Goal: Contribute content

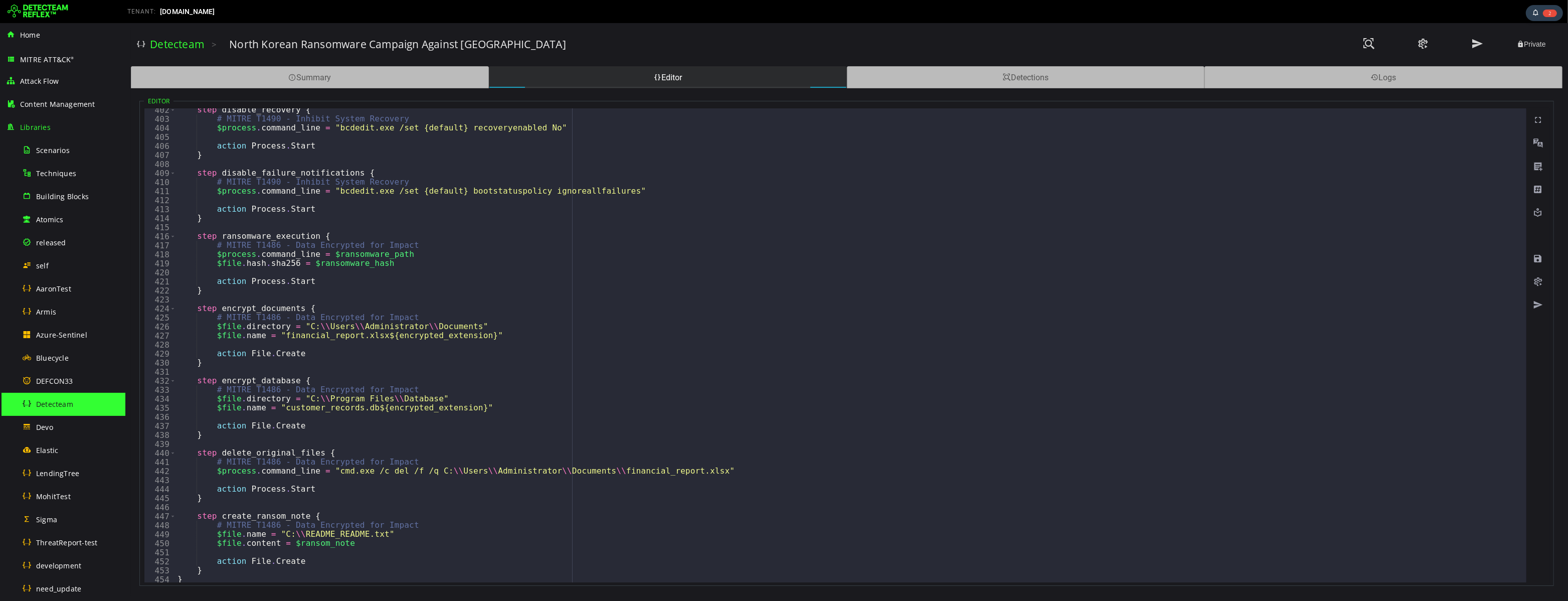
scroll to position [3625, 0]
click at [62, 475] on span "LendingTree" at bounding box center [58, 473] width 43 height 9
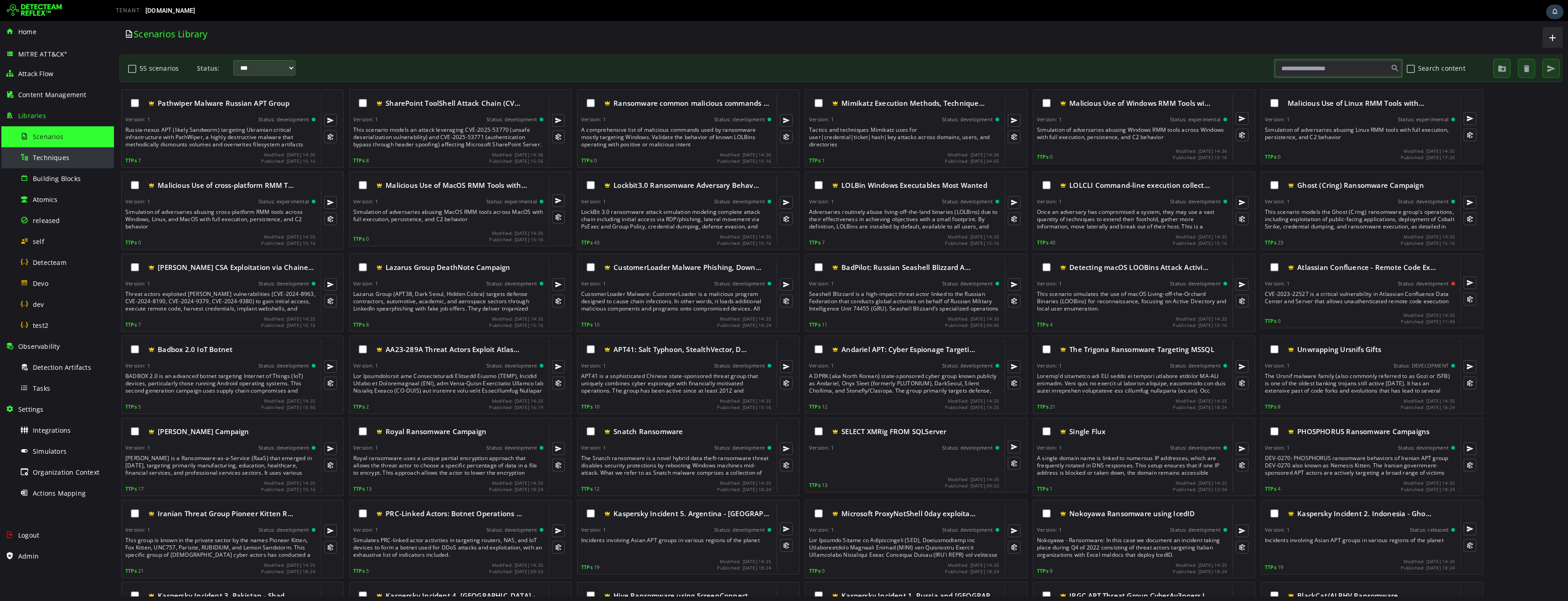
click at [61, 162] on div "Techniques" at bounding box center [64, 158] width 88 height 21
click at [68, 181] on span "Building Blocks" at bounding box center [57, 178] width 48 height 9
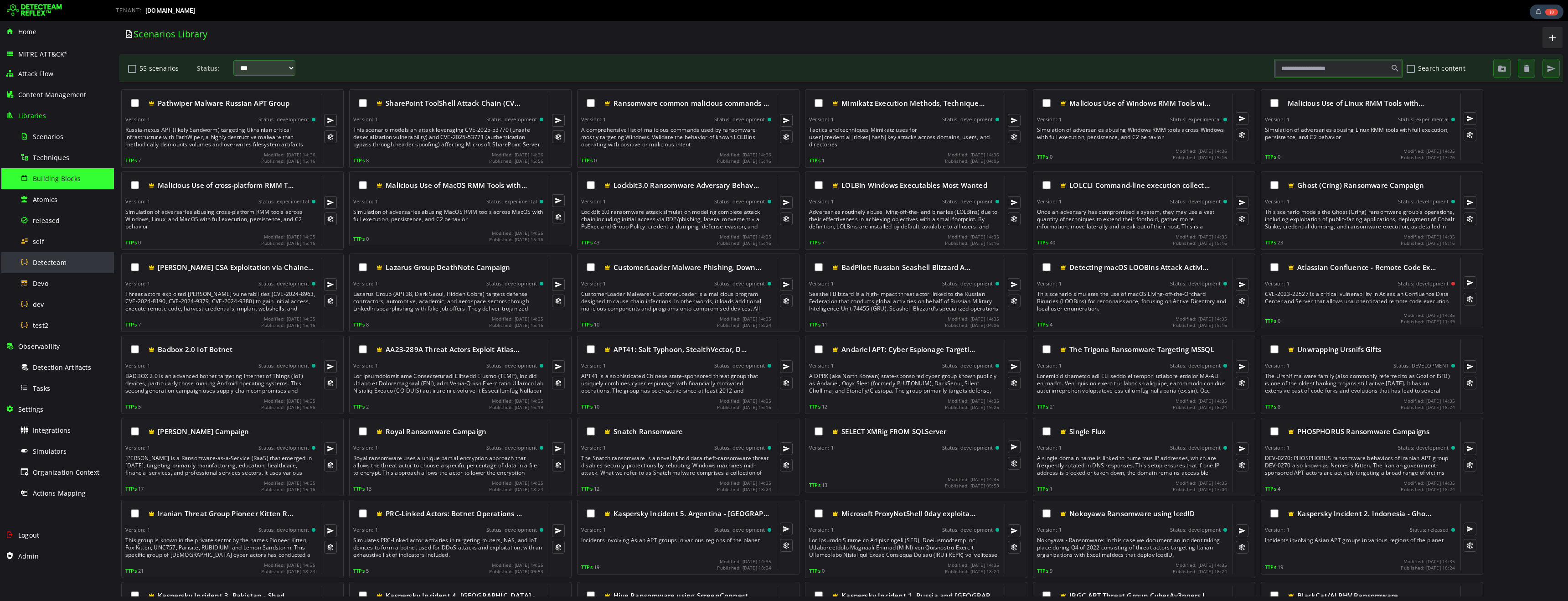
click at [52, 264] on span "Detecteam" at bounding box center [49, 262] width 33 height 9
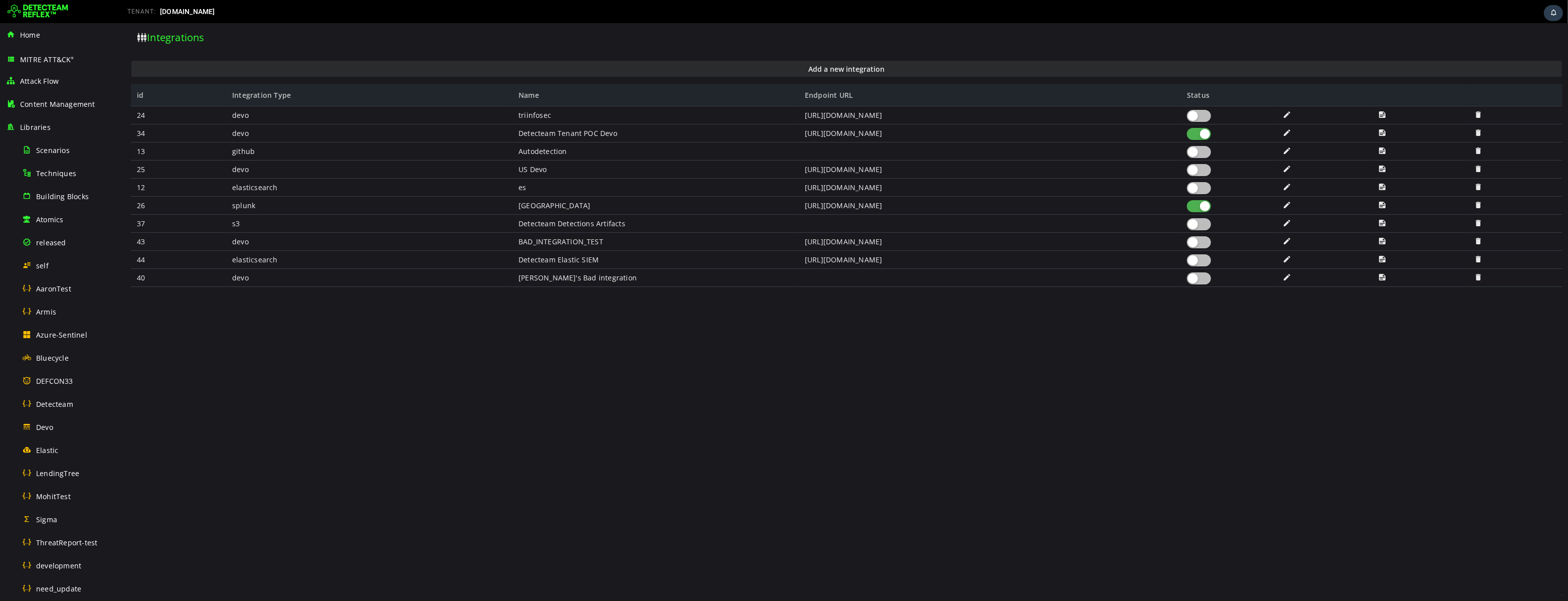
scroll to position [369, 0]
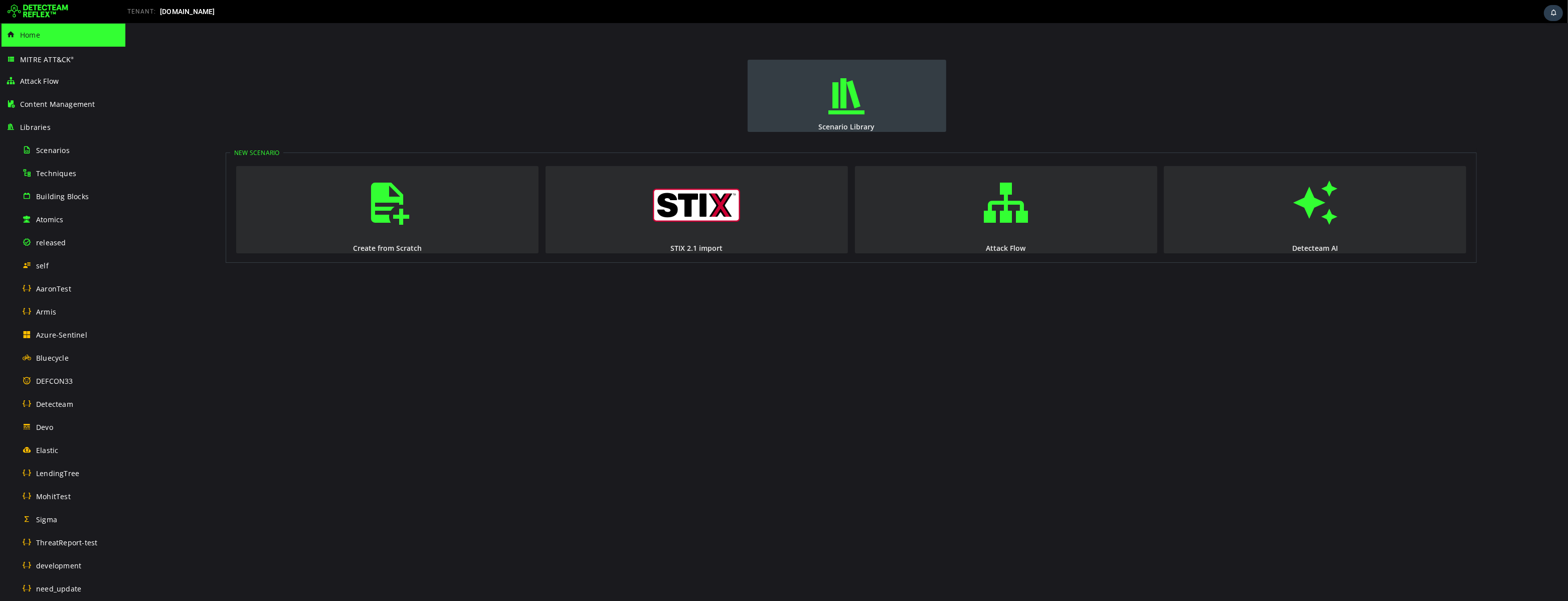
click at [852, 102] on span "button" at bounding box center [846, 96] width 10 height 68
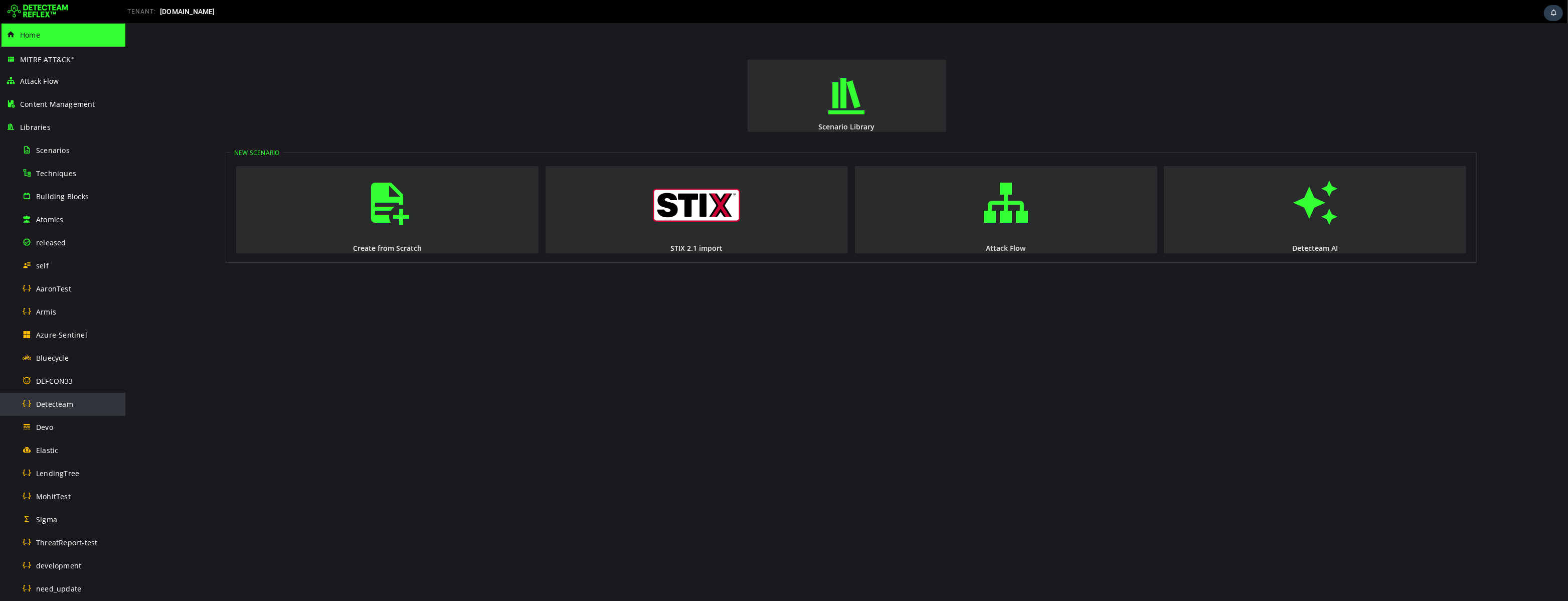
click at [52, 403] on span "Detecteam" at bounding box center [54, 404] width 37 height 9
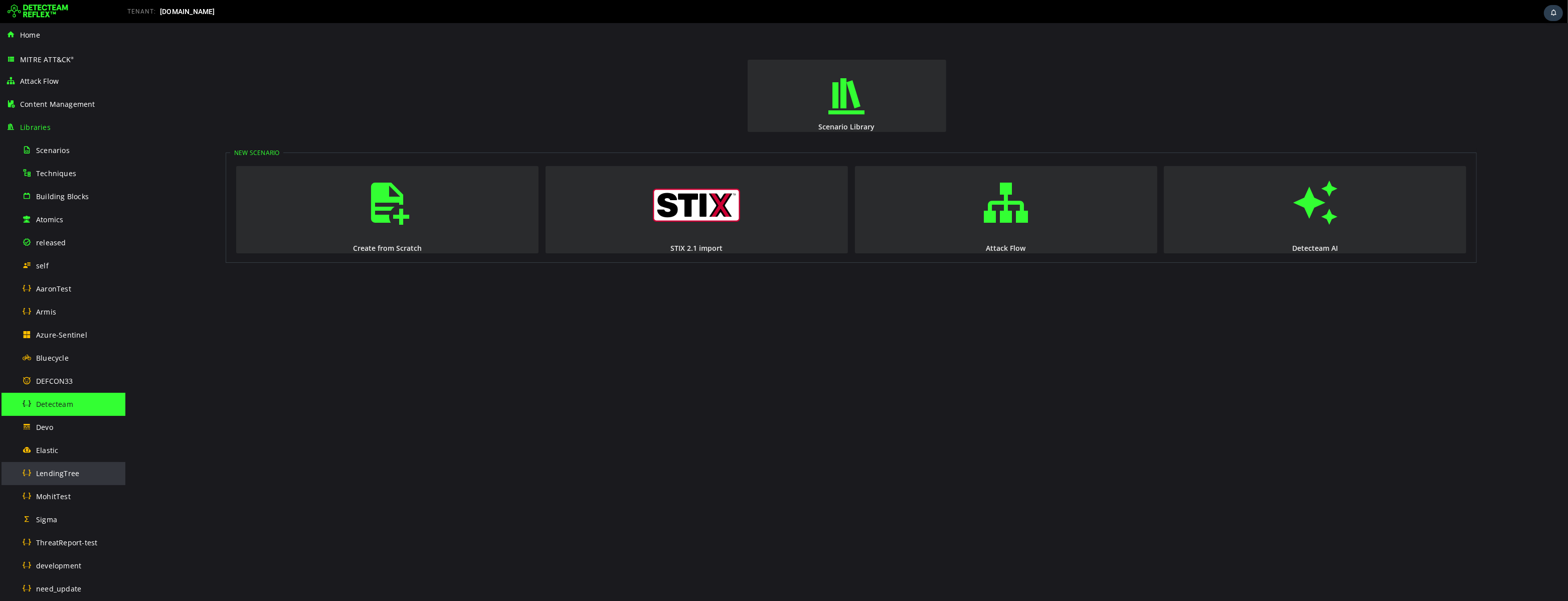
click at [60, 478] on div "LendingTree" at bounding box center [70, 474] width 97 height 23
click at [54, 403] on span "Detecteam" at bounding box center [54, 404] width 37 height 9
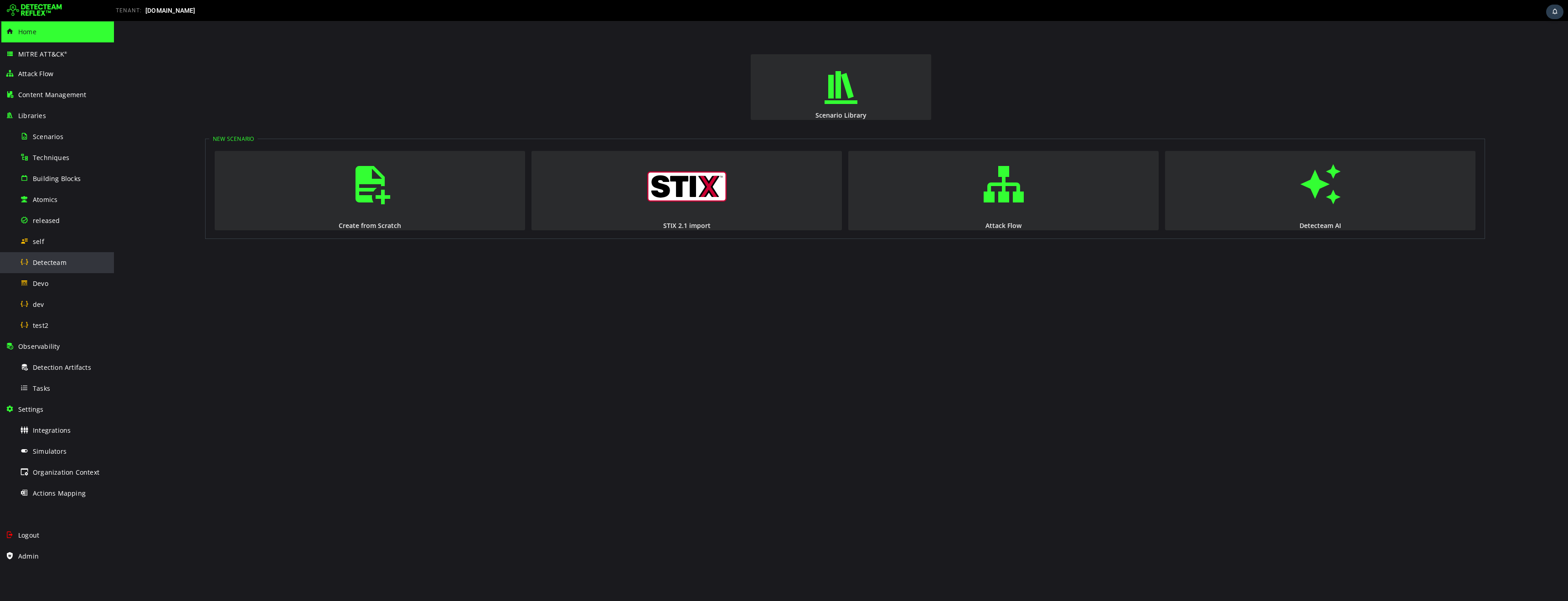
click at [49, 262] on span "Detecteam" at bounding box center [49, 262] width 33 height 9
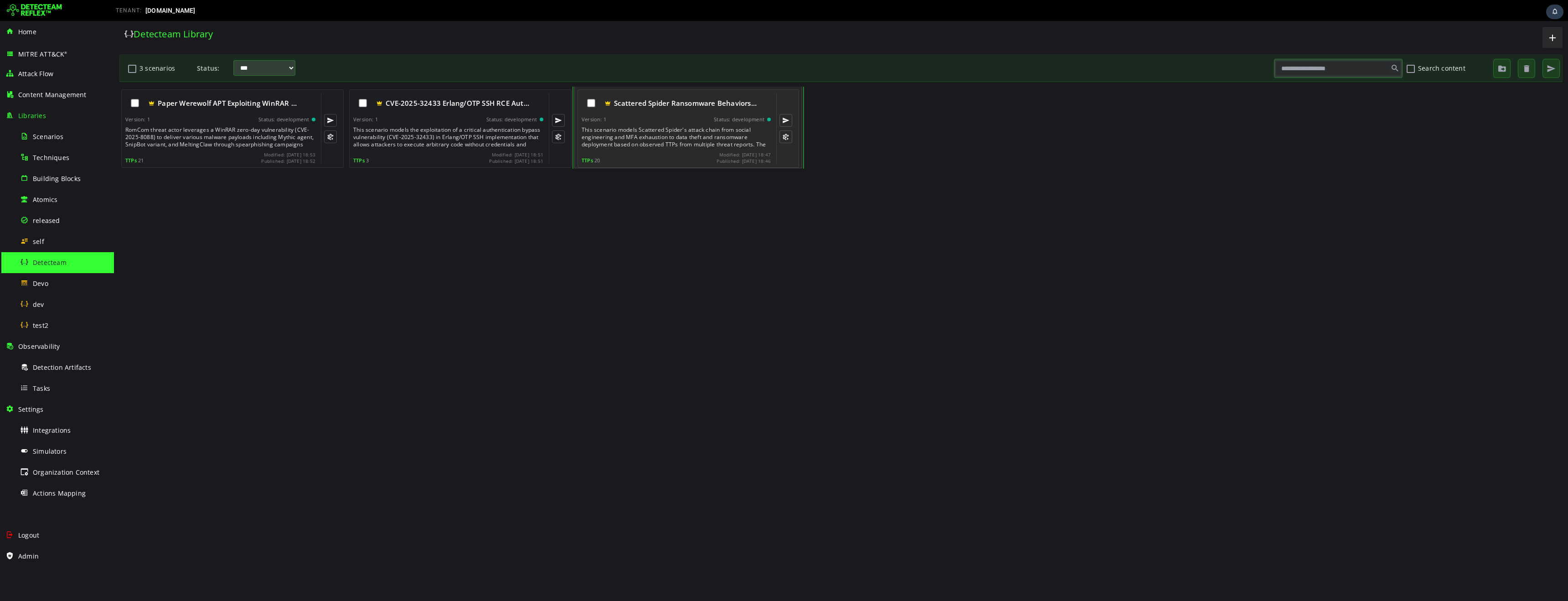
click at [649, 125] on div "Scattered Spider Ransomware Behaviors… Version: 1 Status: development This scen…" at bounding box center [676, 128] width 189 height 70
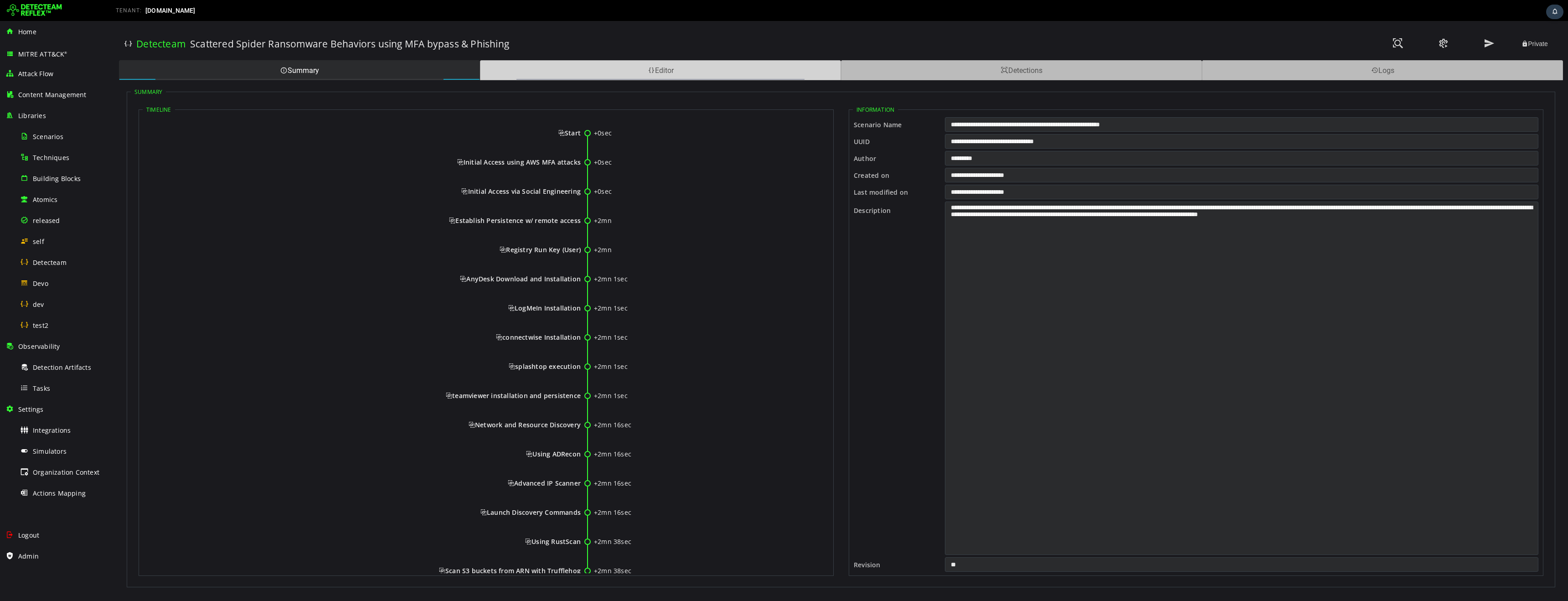
click at [581, 71] on div "Editor" at bounding box center [660, 70] width 361 height 20
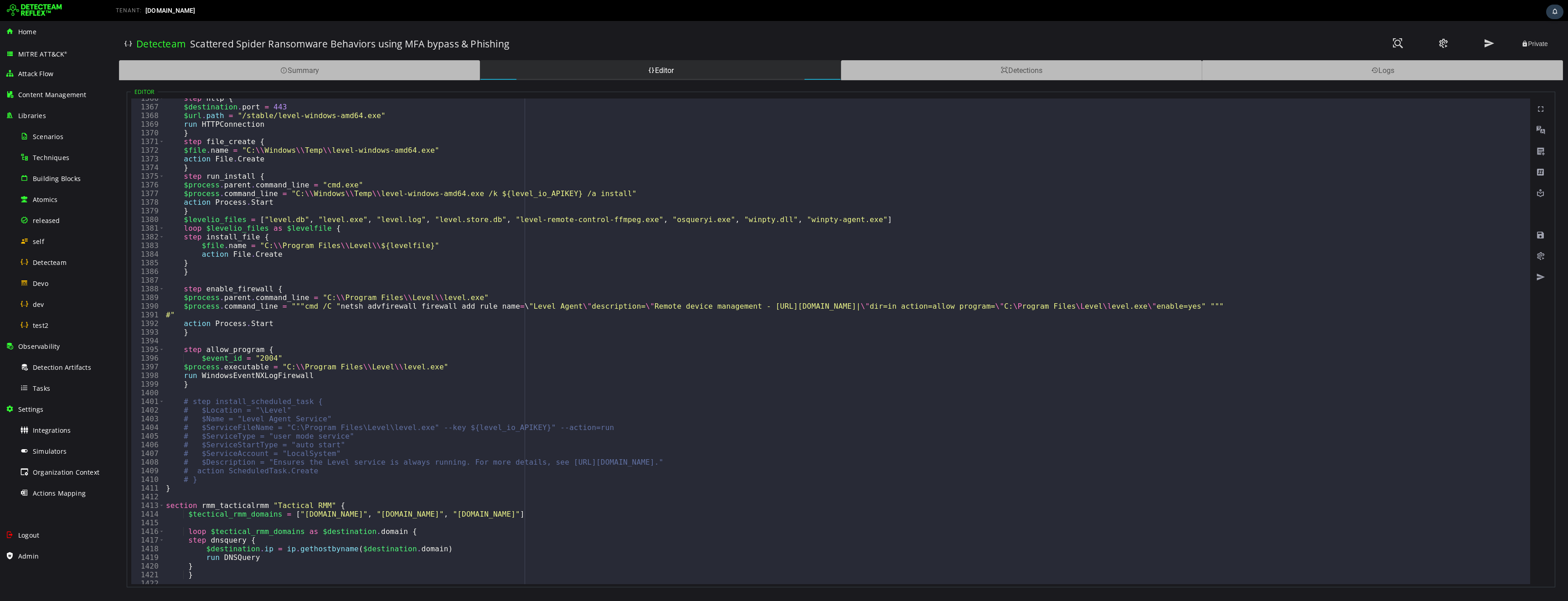
scroll to position [11860, 0]
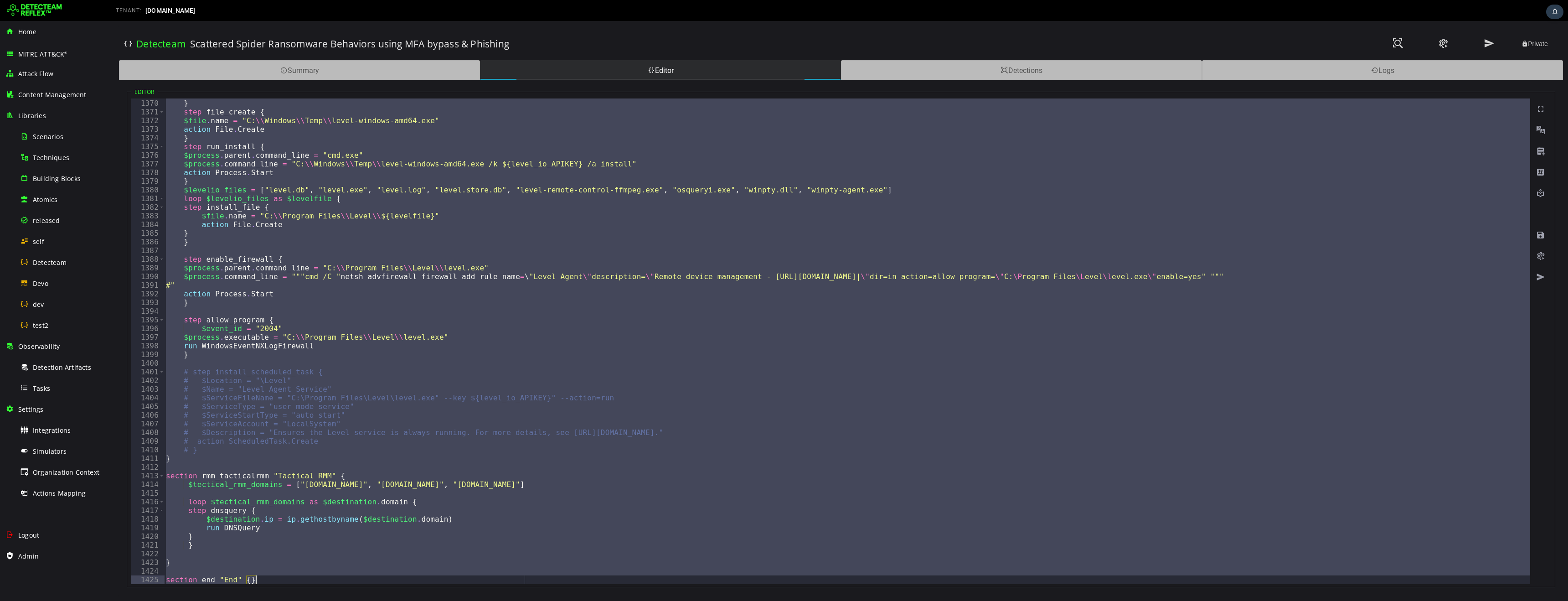
paste textarea
type textarea "**********"
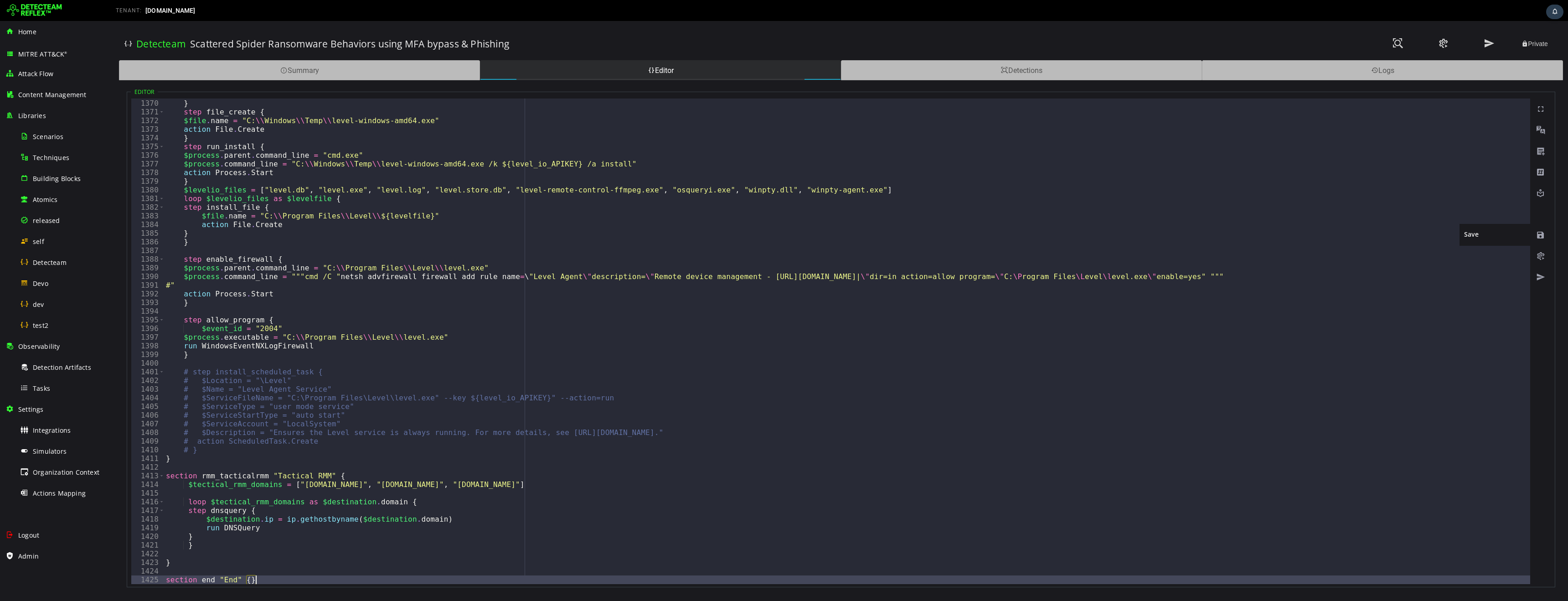
click at [1541, 236] on span at bounding box center [1541, 235] width 9 height 9
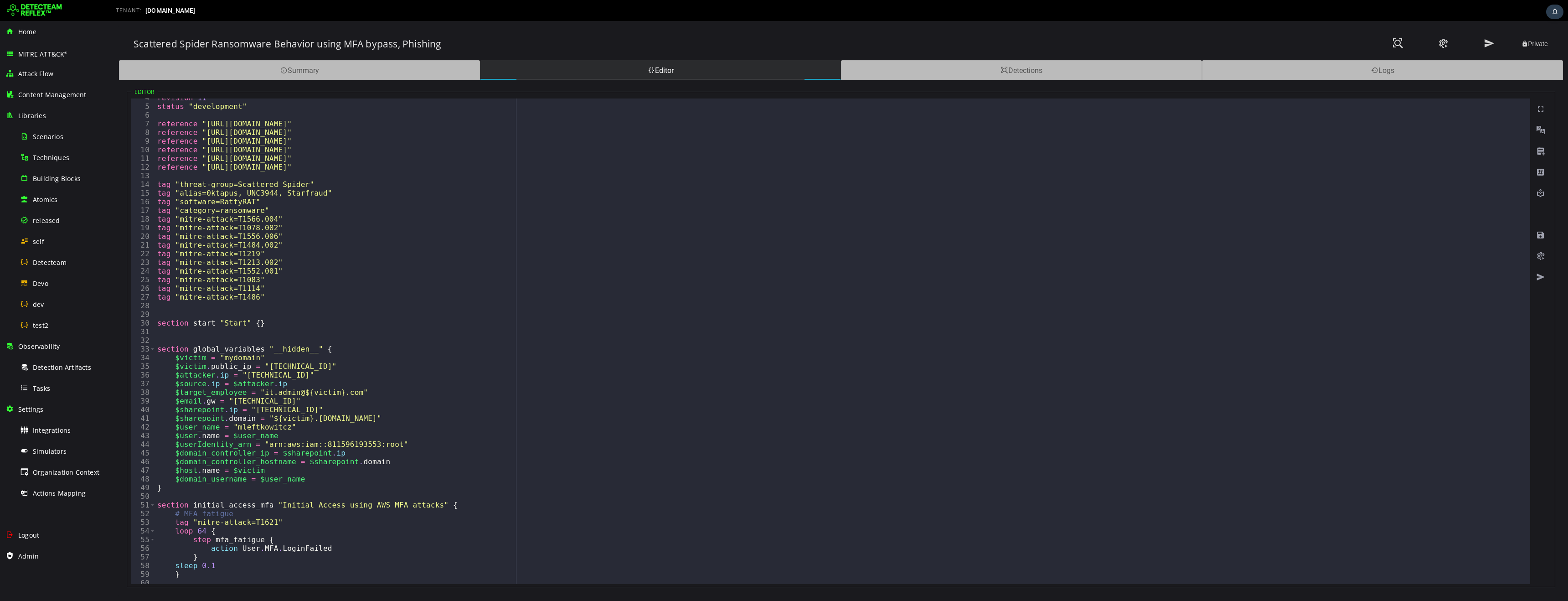
scroll to position [0, 0]
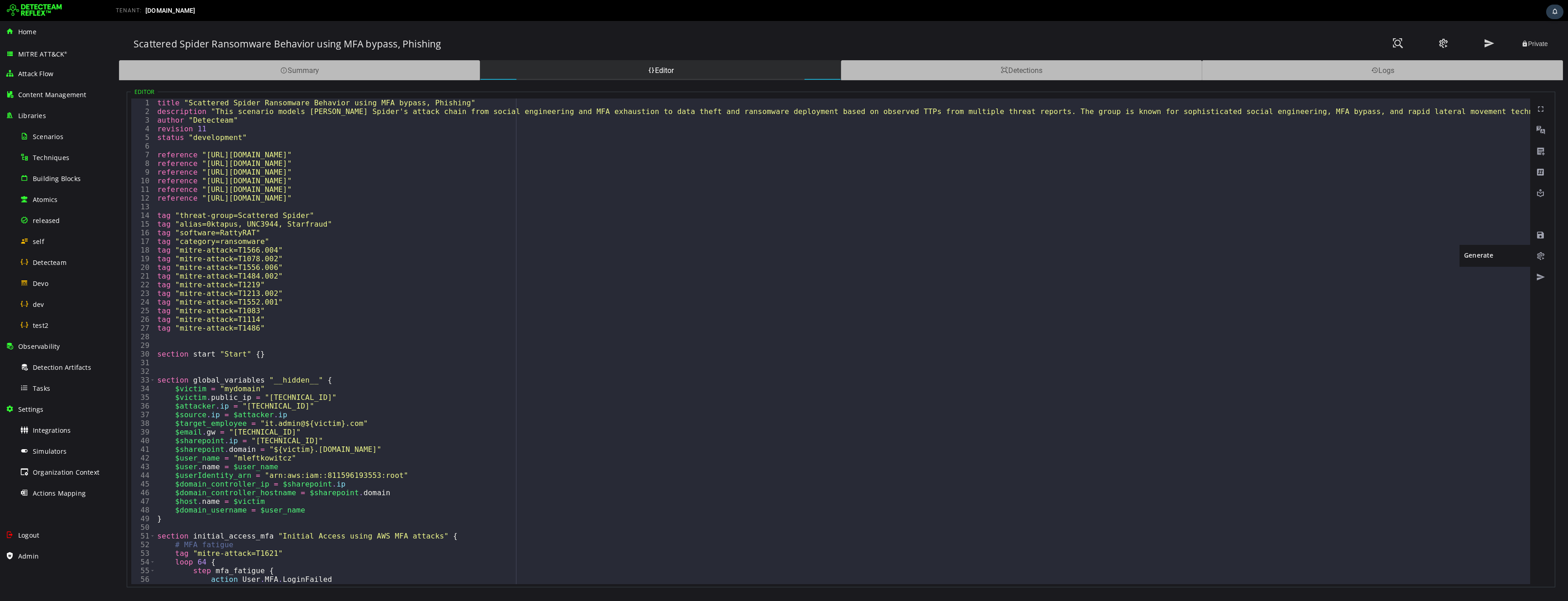
click at [1541, 258] on span at bounding box center [1541, 256] width 9 height 9
click at [1540, 257] on span at bounding box center [1541, 256] width 9 height 9
click at [54, 261] on span "Detecteam" at bounding box center [49, 262] width 33 height 9
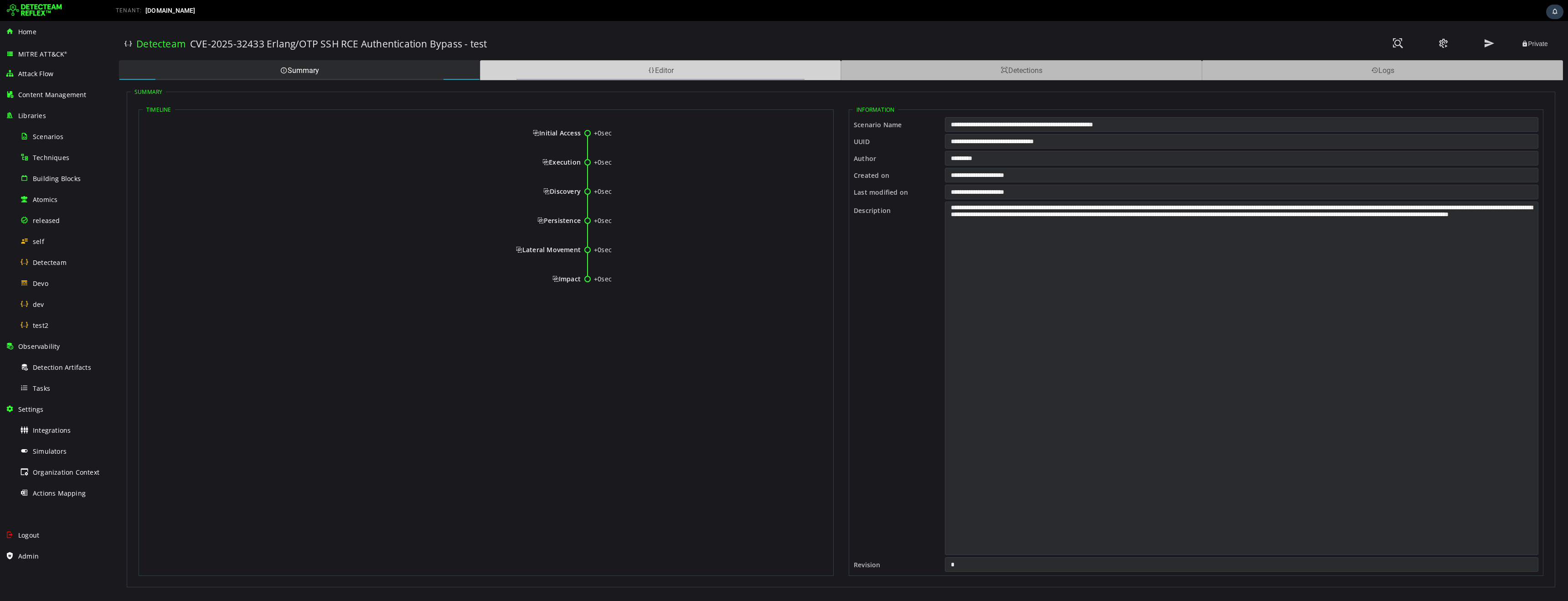
click at [555, 71] on div "Editor" at bounding box center [660, 70] width 361 height 20
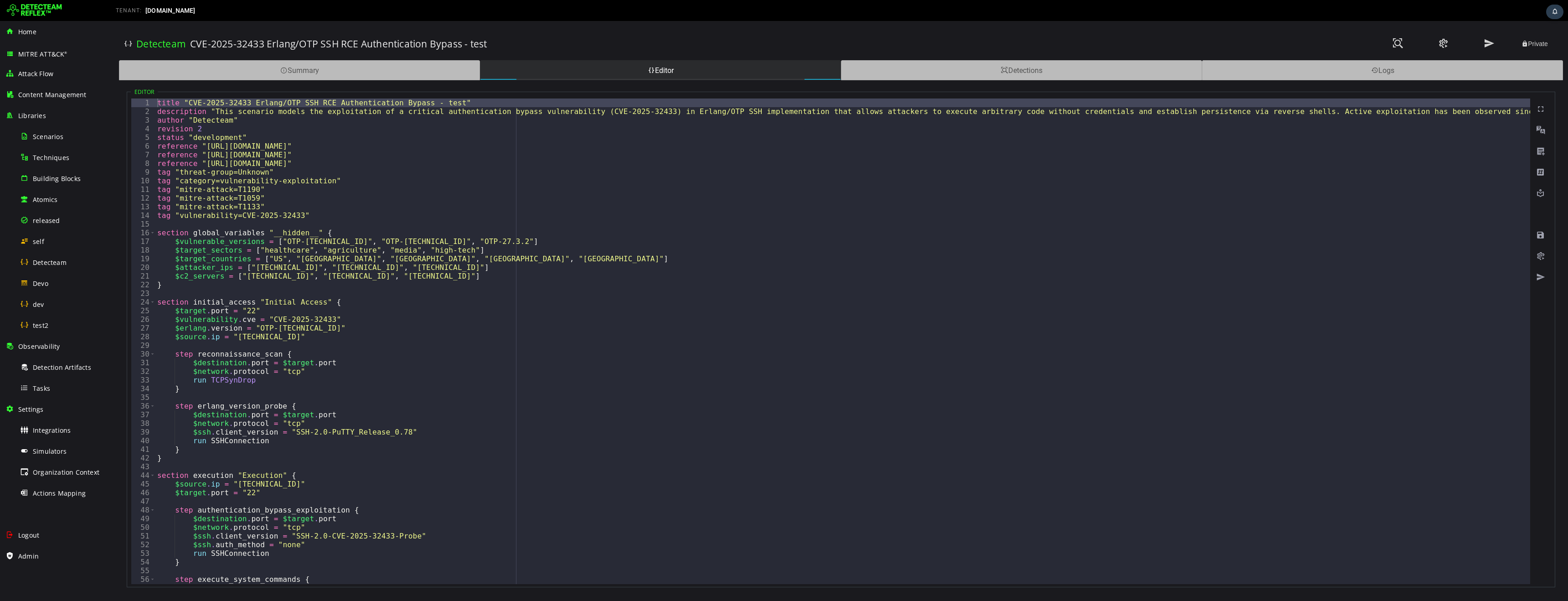
click at [462, 384] on div "title "CVE-2025-32433 Erlang/OTP SSH RCE Authentication Bypass - test" descript…" at bounding box center [1248, 350] width 2186 height 503
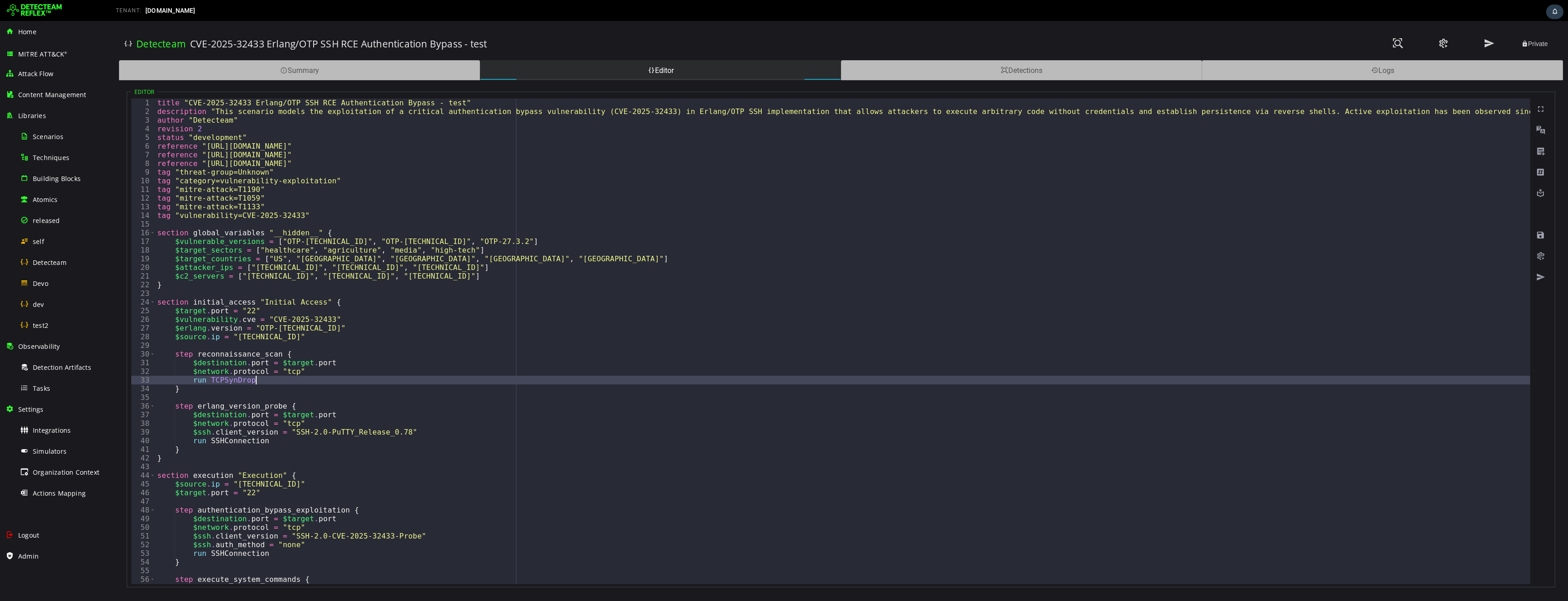
type textarea "*"
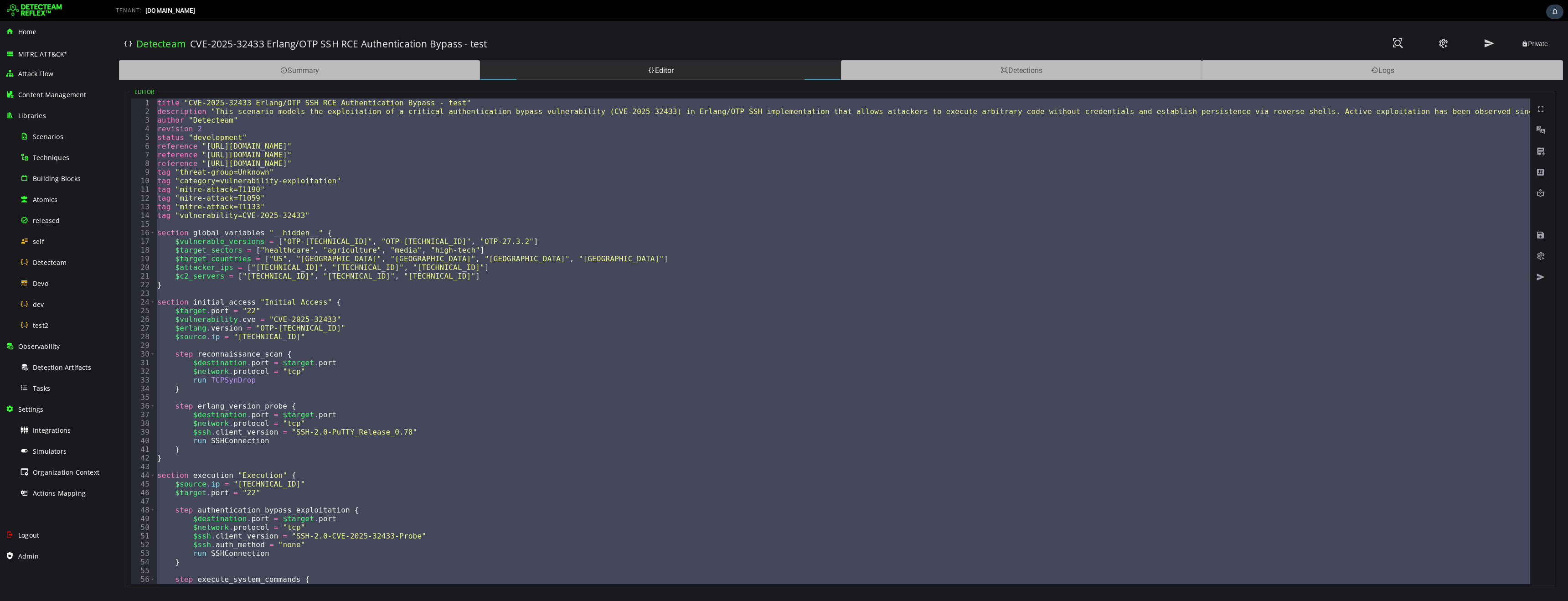
paste textarea
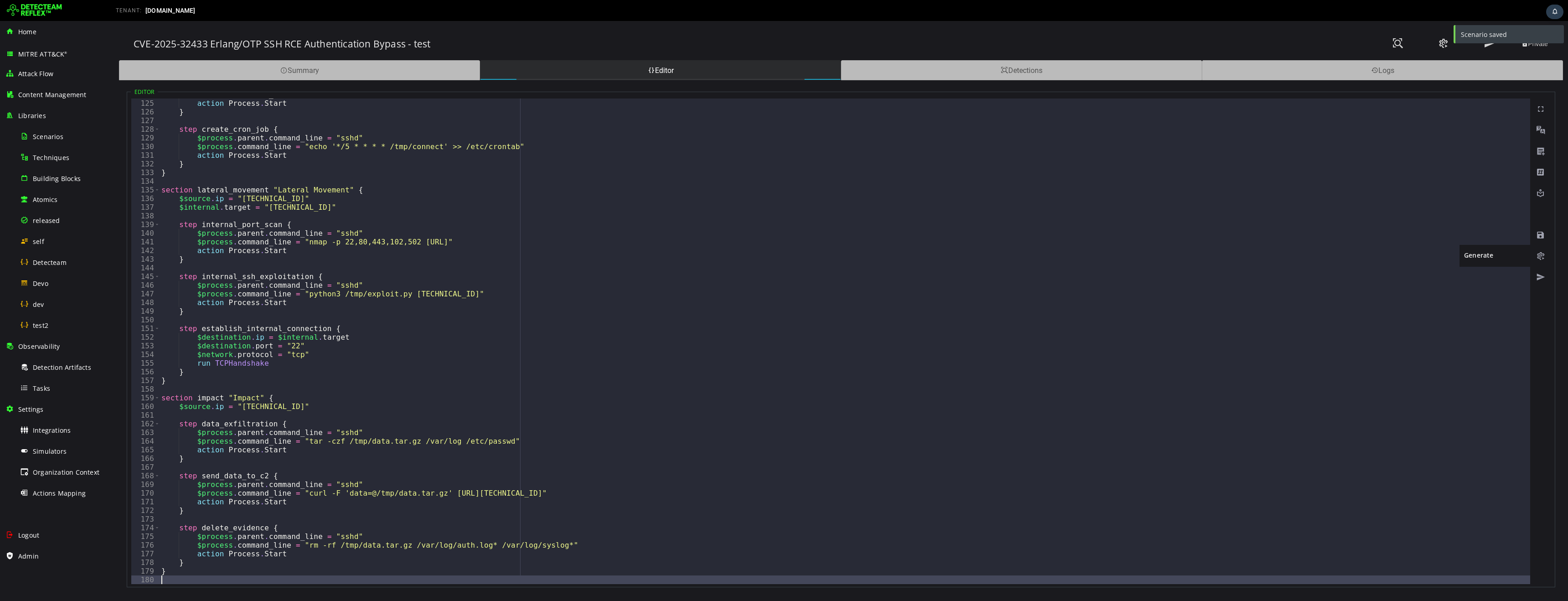
click at [1540, 257] on span at bounding box center [1541, 256] width 9 height 9
click at [1540, 276] on span at bounding box center [1541, 277] width 9 height 9
click at [301, 23] on div "CVE-2025-32433 Erlang/OTP SSH RCE Authentication Bypass - test Private Summary …" at bounding box center [841, 311] width 1454 height 580
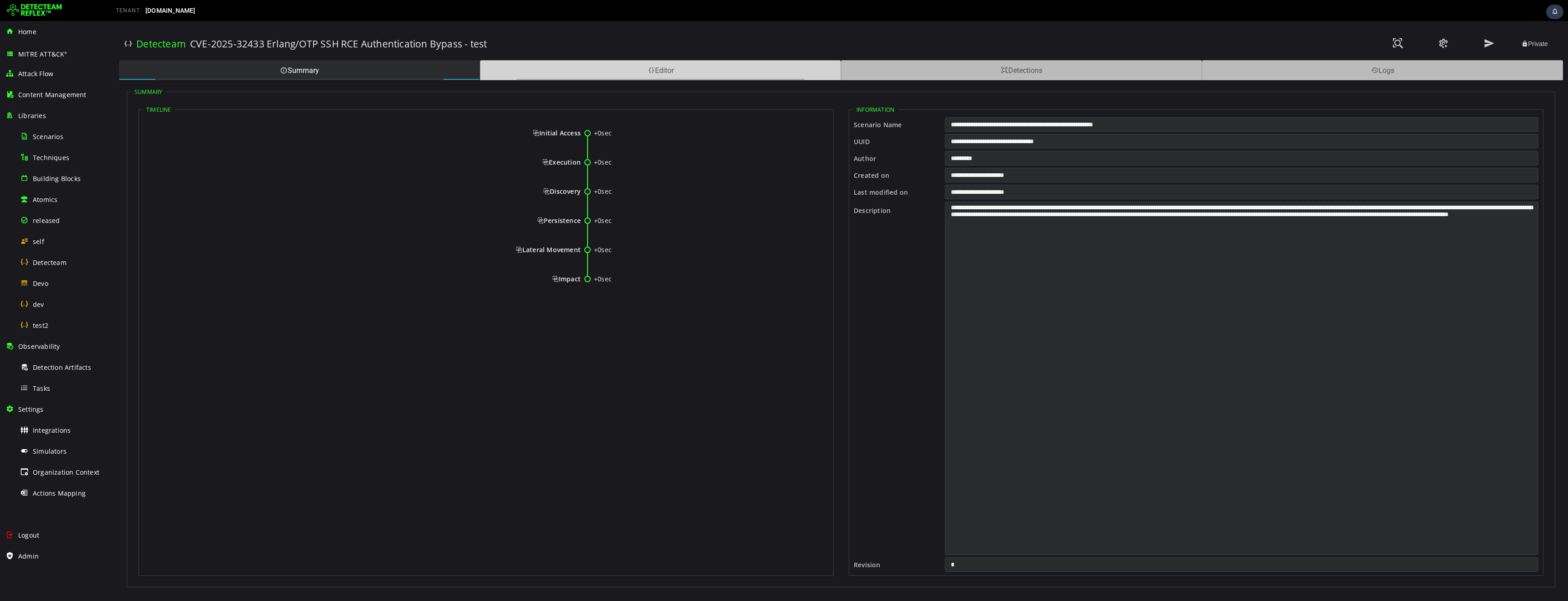
click at [537, 74] on div "Editor" at bounding box center [660, 70] width 361 height 20
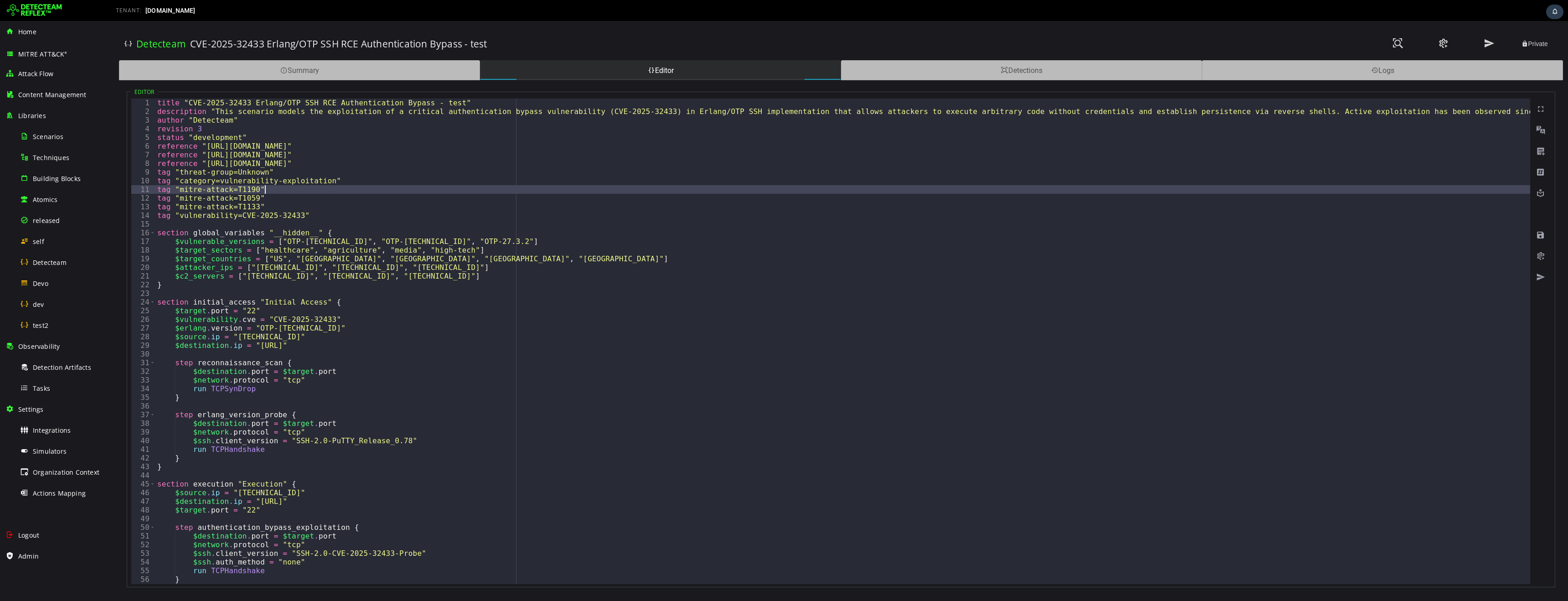
click at [410, 192] on div "title "CVE-2025-32433 Erlang/OTP SSH RCE Authentication Bypass - test" descript…" at bounding box center [1248, 350] width 2186 height 503
type textarea "*"
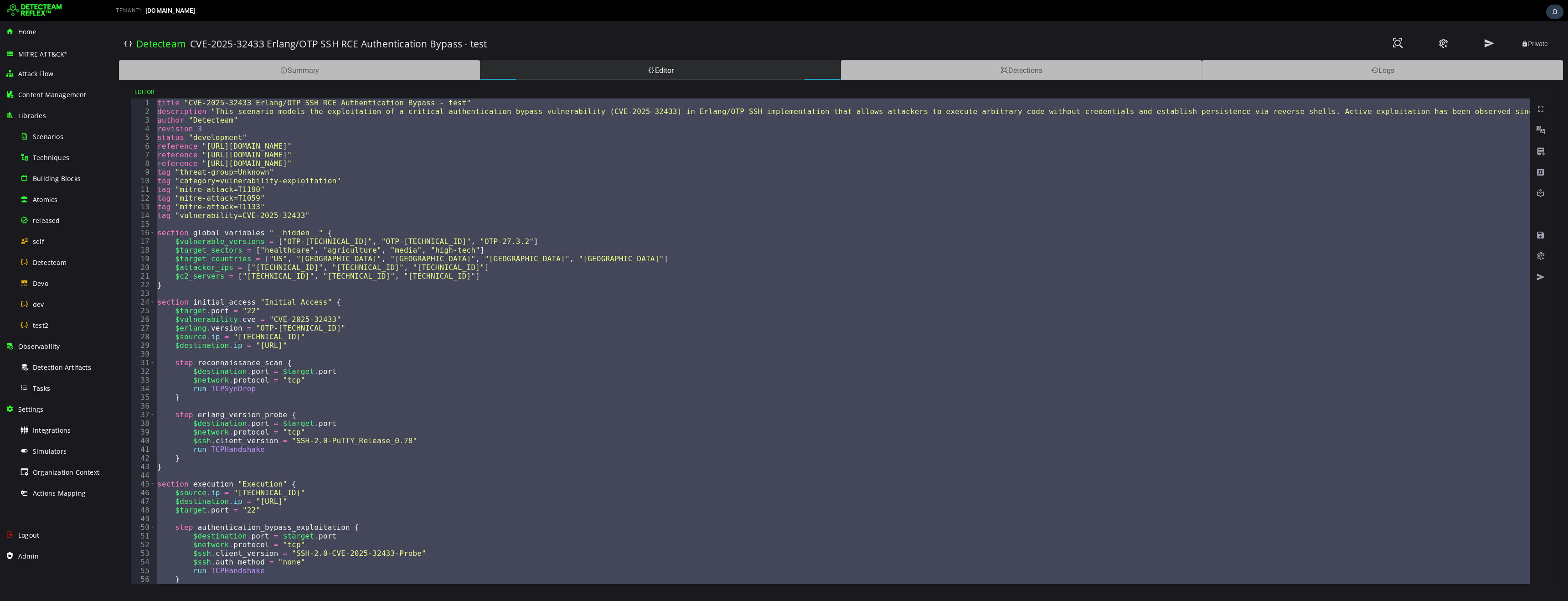
paste textarea
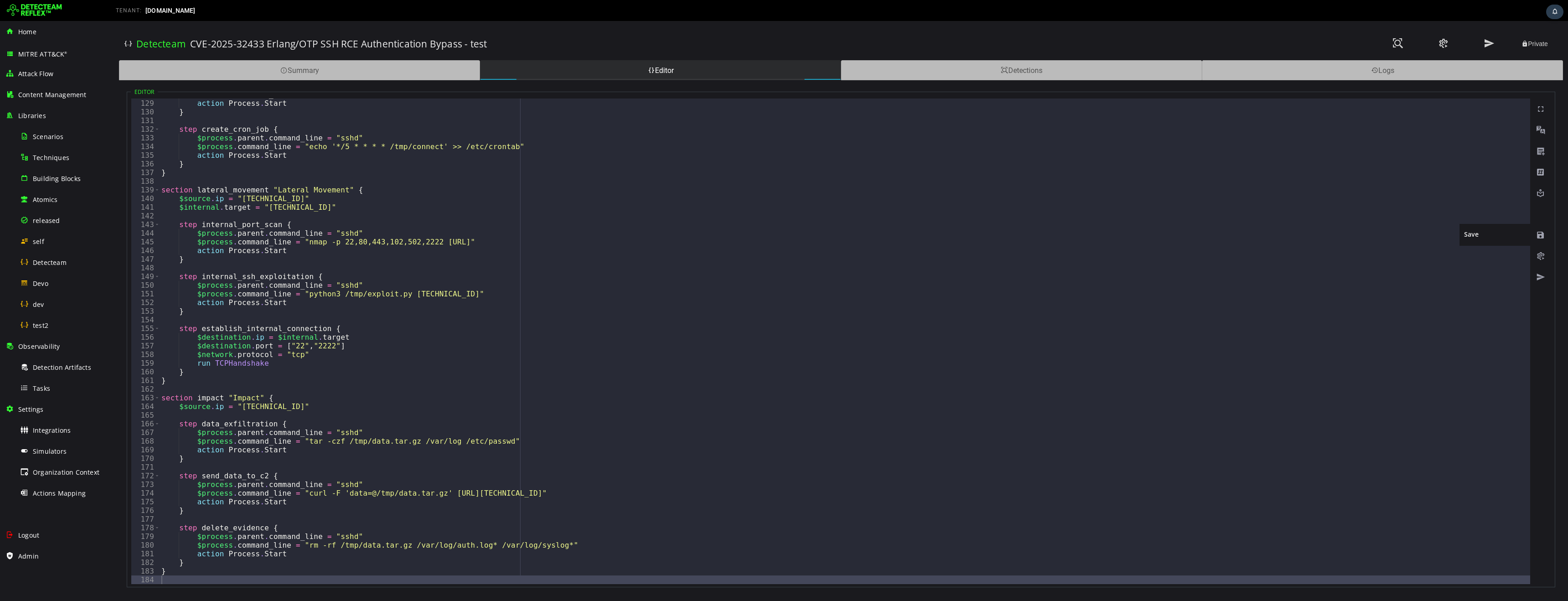
click at [1540, 236] on span at bounding box center [1541, 235] width 9 height 9
click at [1542, 255] on span at bounding box center [1541, 256] width 9 height 9
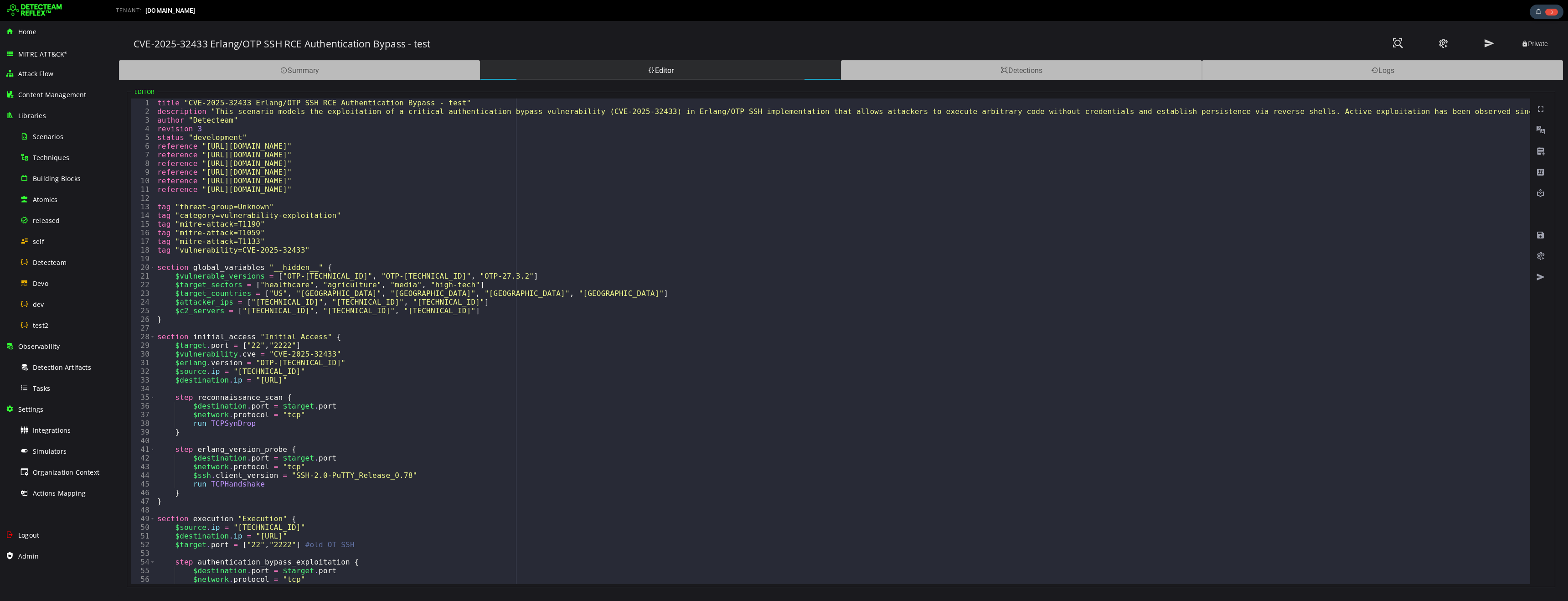
scroll to position [0, 0]
type textarea "**********"
click at [261, 381] on div "title "CVE-2025-32433 Erlang/OTP SSH RCE Authentication Bypass - test" descript…" at bounding box center [1248, 350] width 2186 height 503
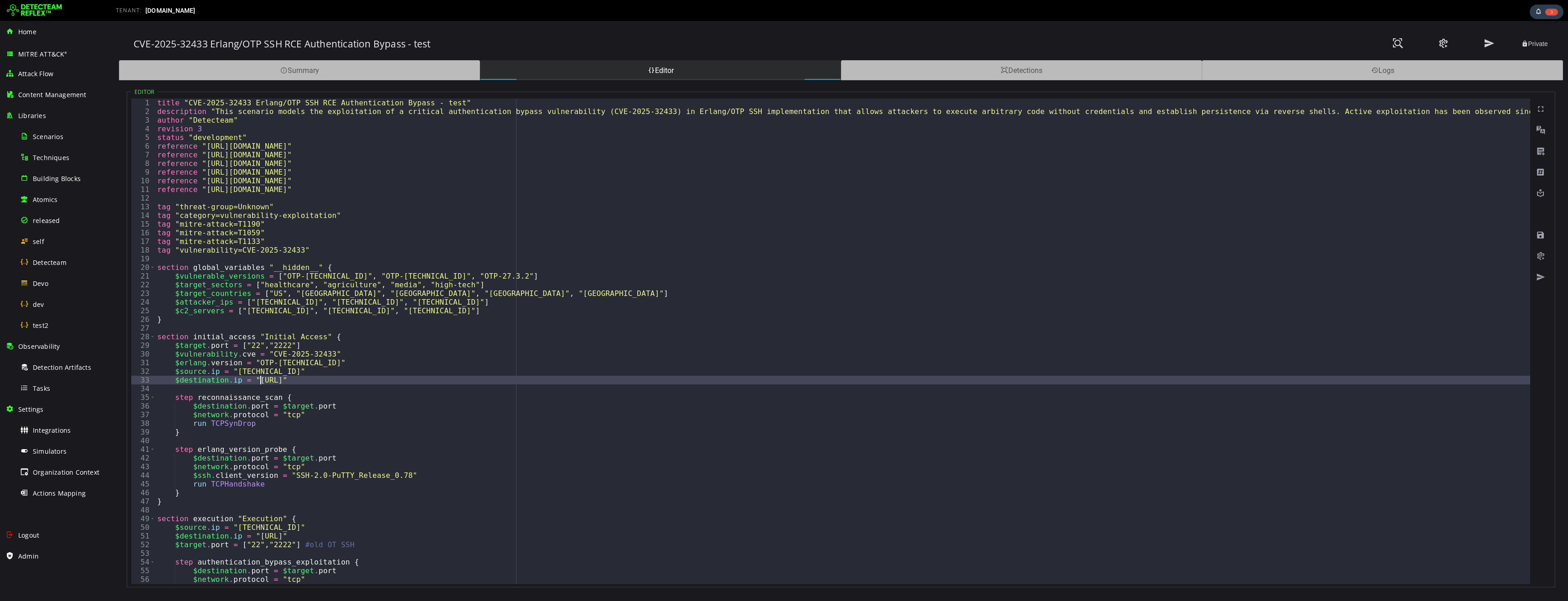
click at [266, 381] on div "title "CVE-2025-32433 Erlang/OTP SSH RCE Authentication Bypass - test" descript…" at bounding box center [1248, 350] width 2186 height 503
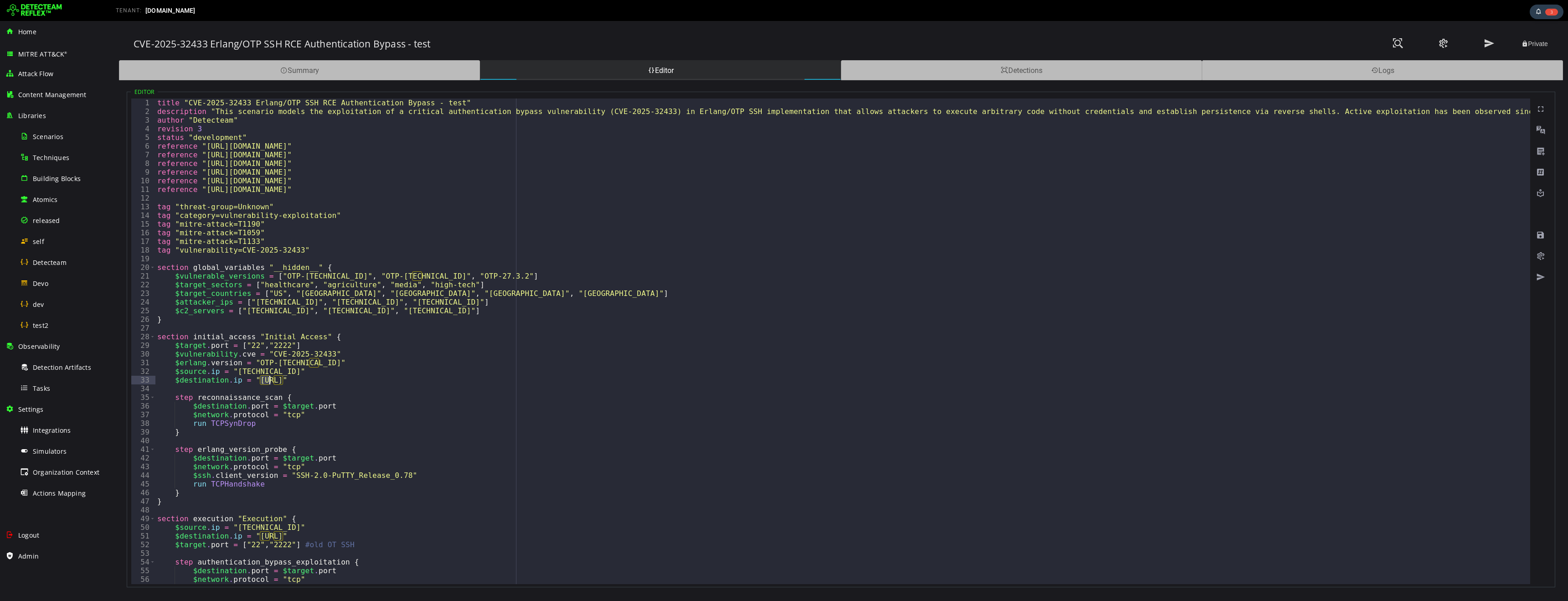
click at [266, 381] on div "title "CVE-2025-32433 Erlang/OTP SSH RCE Authentication Bypass - test" descript…" at bounding box center [1248, 350] width 2186 height 503
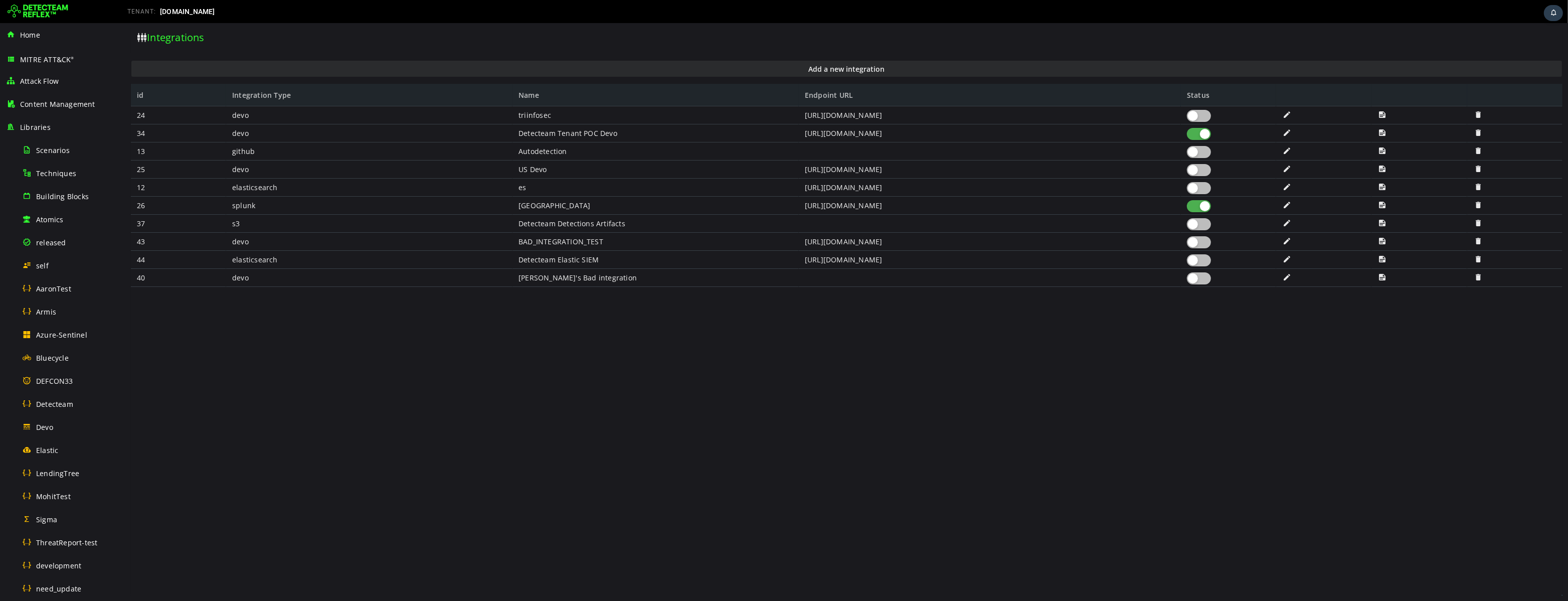
scroll to position [369, 0]
